Goal: Navigation & Orientation: Go to known website

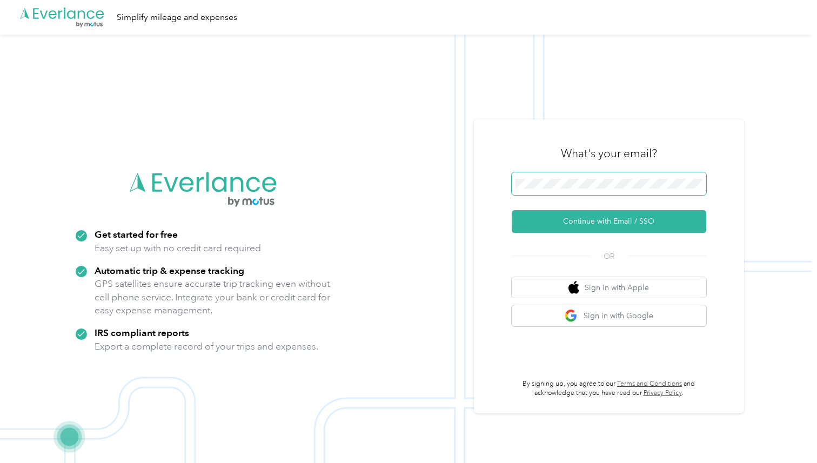
click at [585, 193] on span at bounding box center [609, 183] width 195 height 23
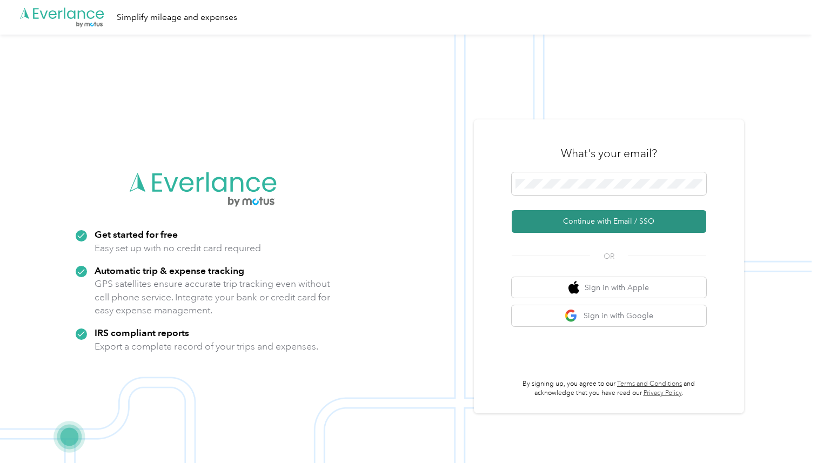
click at [589, 221] on button "Continue with Email / SSO" at bounding box center [609, 221] width 195 height 23
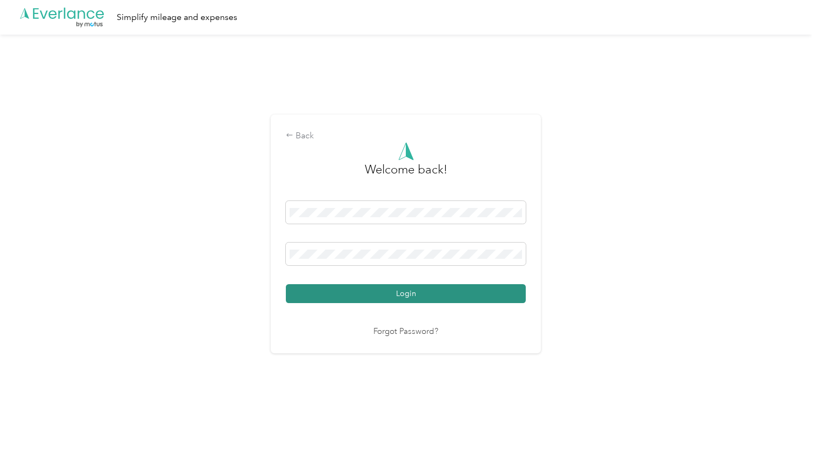
click at [411, 286] on button "Login" at bounding box center [406, 293] width 240 height 19
click at [411, 286] on div "Login" at bounding box center [406, 252] width 240 height 102
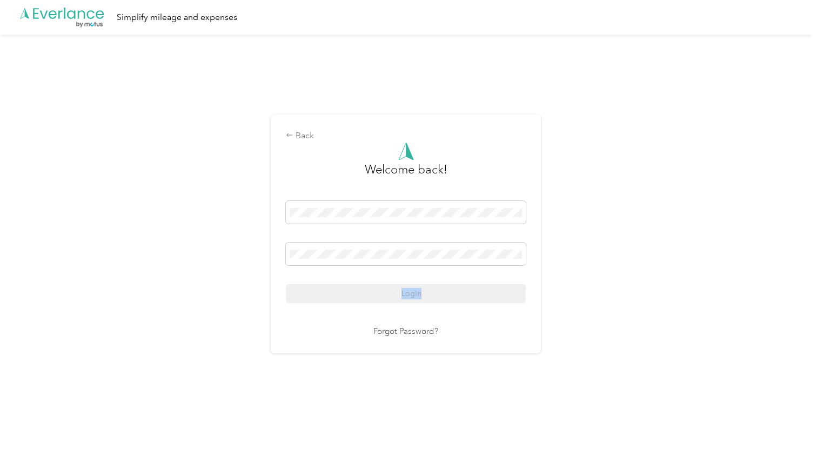
click at [403, 268] on div at bounding box center [406, 256] width 240 height 26
